Goal: Information Seeking & Learning: Learn about a topic

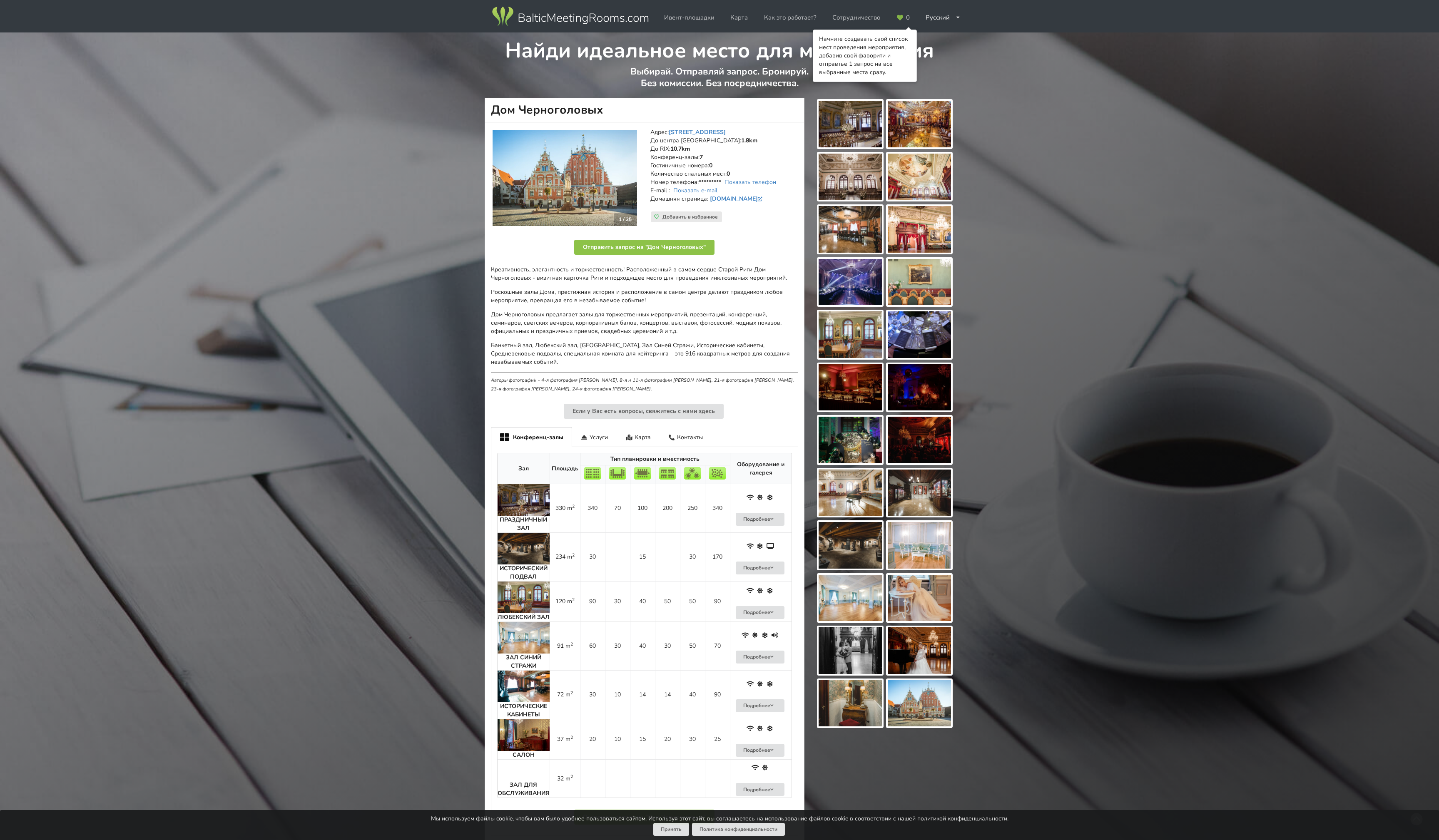
click at [528, 595] on img at bounding box center [523, 598] width 52 height 32
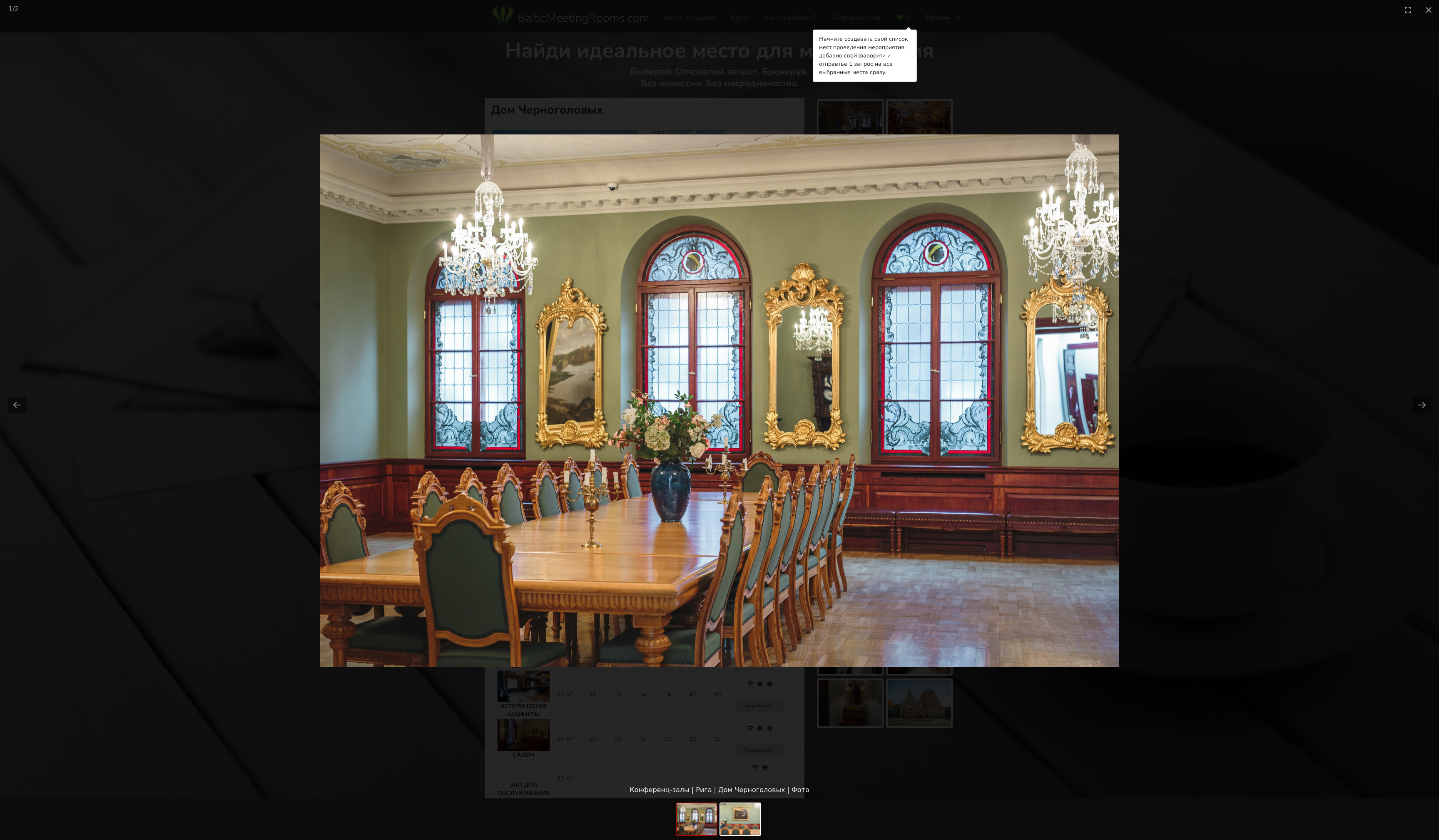
drag, startPoint x: 1022, startPoint y: 393, endPoint x: 979, endPoint y: 402, distance: 43.9
click at [979, 402] on img at bounding box center [719, 401] width 800 height 533
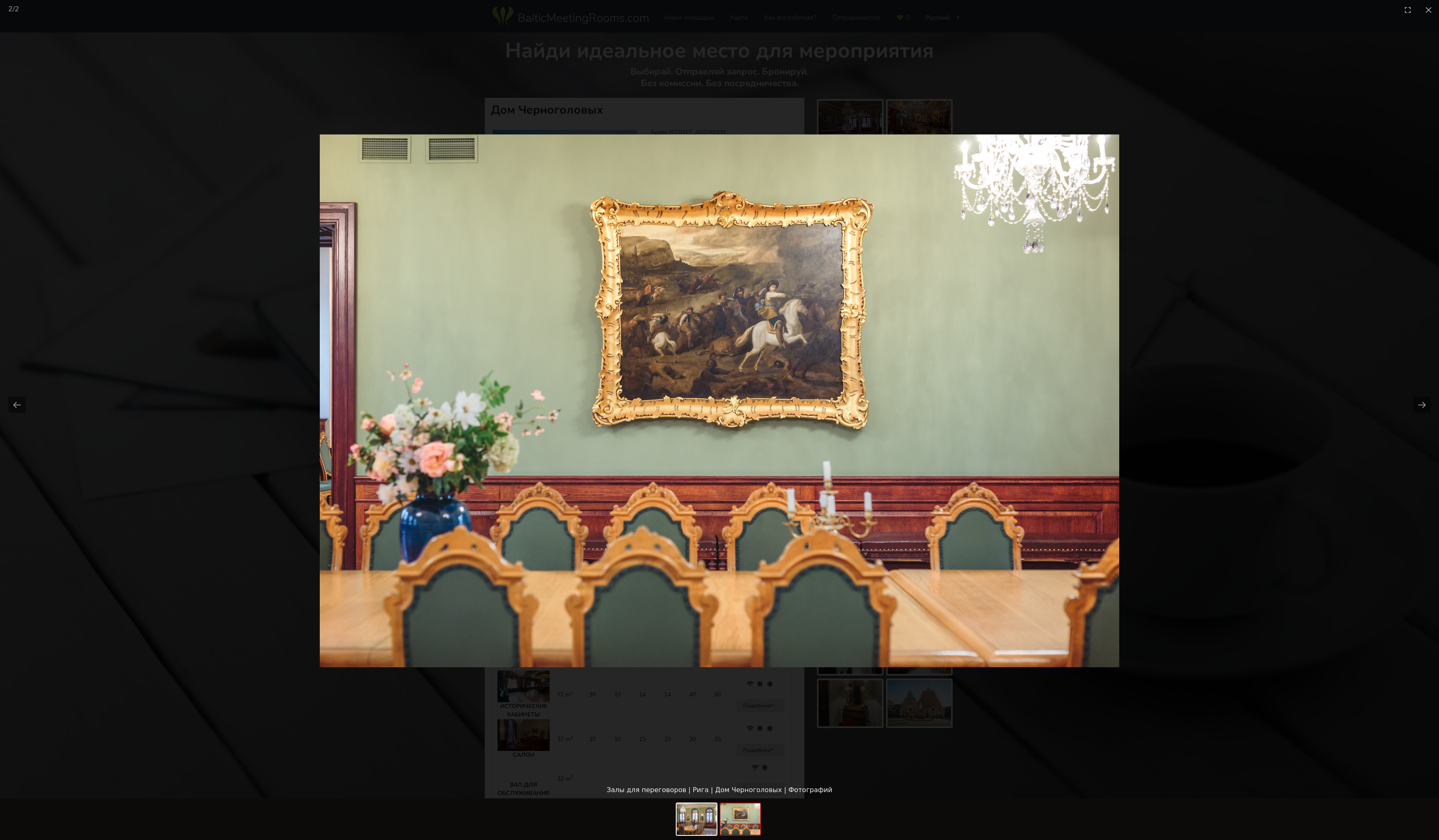
drag, startPoint x: 979, startPoint y: 402, endPoint x: 894, endPoint y: 400, distance: 85.0
click at [906, 400] on img at bounding box center [719, 401] width 800 height 533
click at [18, 409] on button "Previous slide" at bounding box center [17, 405] width 17 height 17
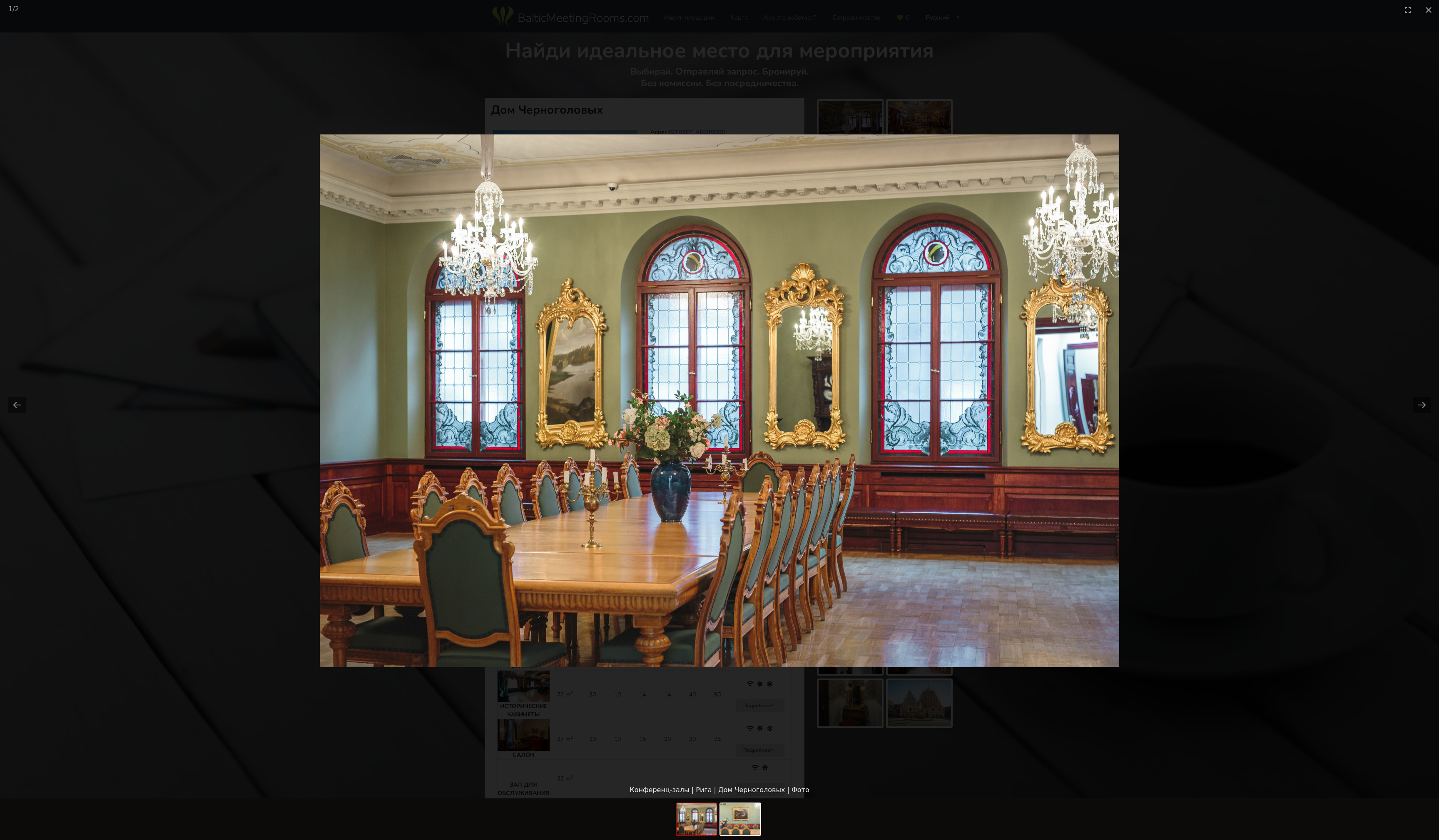
click at [165, 253] on picture at bounding box center [719, 401] width 1439 height 762
click at [186, 423] on picture at bounding box center [719, 401] width 1439 height 762
click at [30, 63] on picture at bounding box center [719, 401] width 1439 height 762
